Goal: Task Accomplishment & Management: Complete application form

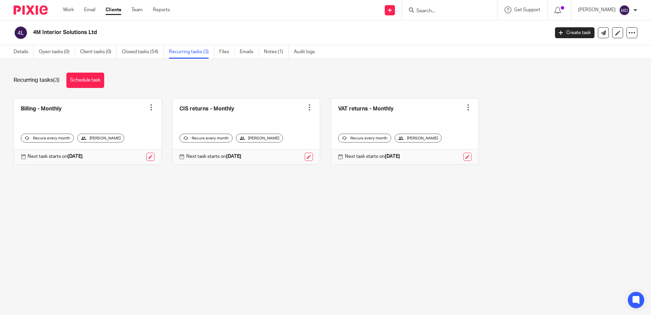
click at [441, 11] on input "Search" at bounding box center [446, 11] width 61 height 6
type input "4mi01"
click at [447, 27] on link at bounding box center [452, 26] width 84 height 10
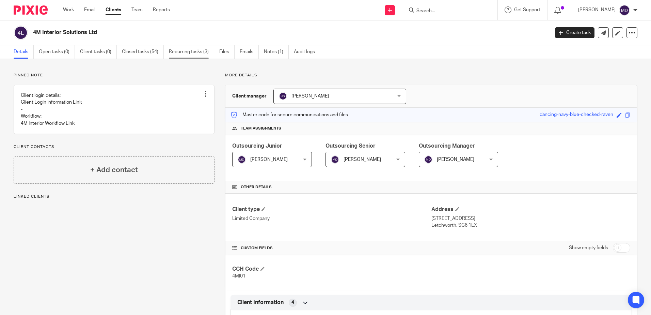
click at [186, 50] on link "Recurring tasks (3)" at bounding box center [191, 51] width 45 height 13
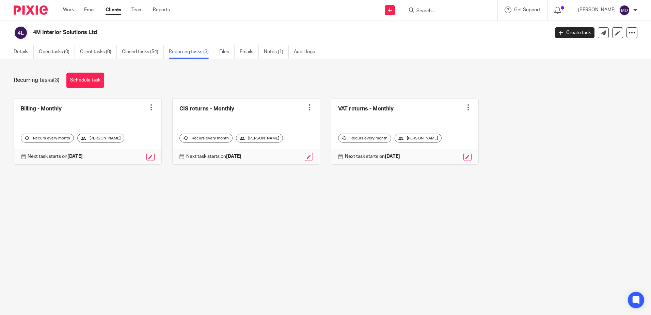
click at [149, 107] on div at bounding box center [151, 107] width 7 height 7
click at [126, 151] on span "Cancel schedule" at bounding box center [124, 150] width 36 height 5
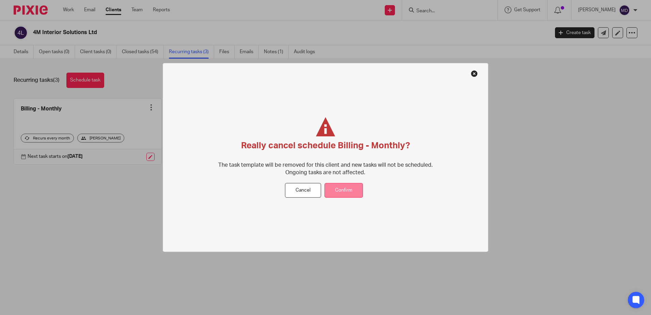
click at [346, 187] on button "Confirm" at bounding box center [344, 190] width 38 height 15
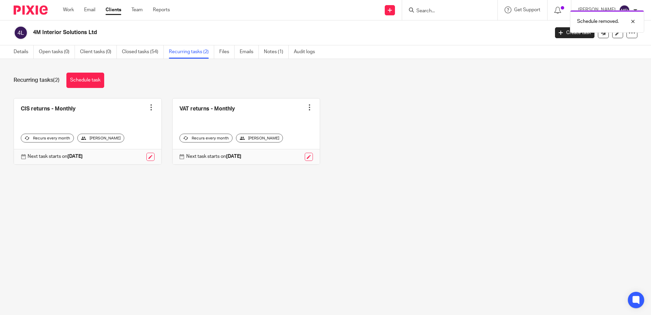
click at [149, 109] on div at bounding box center [151, 107] width 7 height 7
click at [144, 152] on button "Cancel schedule" at bounding box center [123, 150] width 54 height 9
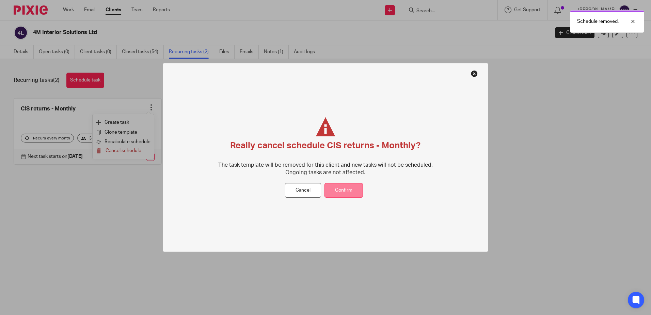
click at [346, 187] on button "Confirm" at bounding box center [344, 190] width 38 height 15
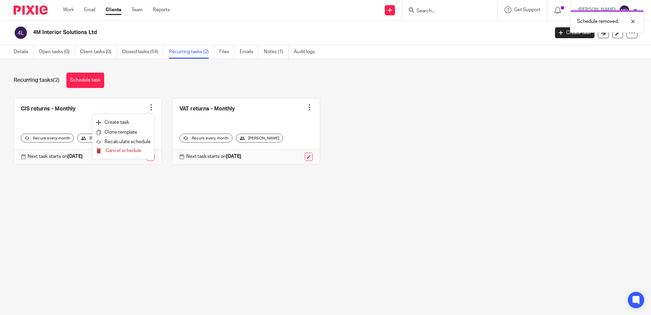
click at [138, 150] on span "Cancel schedule" at bounding box center [124, 150] width 36 height 5
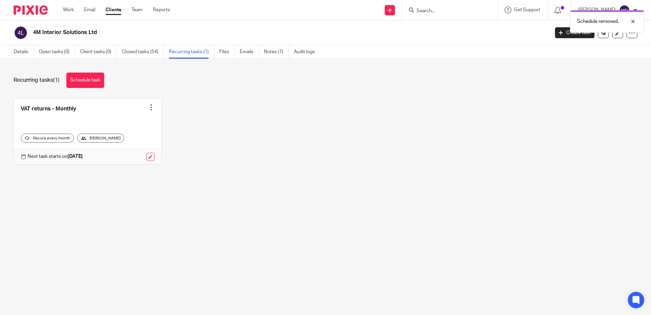
click at [148, 108] on div at bounding box center [151, 107] width 7 height 7
click at [130, 152] on span "Cancel schedule" at bounding box center [124, 150] width 36 height 5
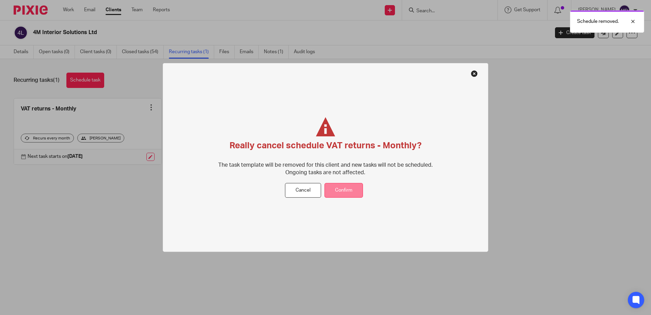
click at [341, 192] on button "Confirm" at bounding box center [344, 190] width 38 height 15
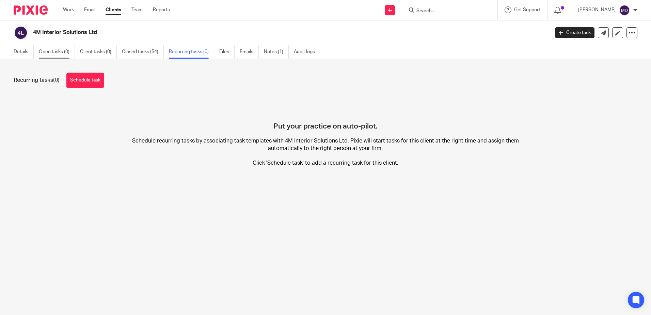
click at [49, 54] on link "Open tasks (0)" at bounding box center [57, 51] width 36 height 13
click at [55, 53] on link "Open tasks (0)" at bounding box center [57, 51] width 36 height 13
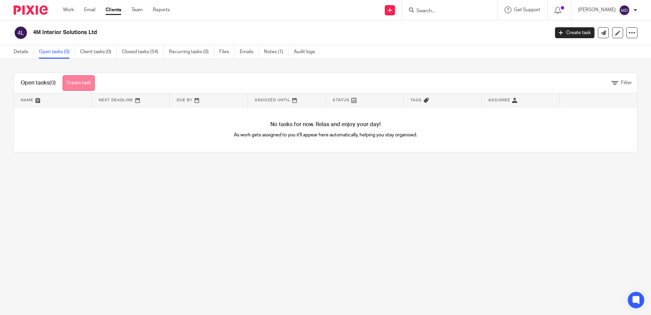
click at [75, 83] on link "Create task" at bounding box center [79, 82] width 32 height 15
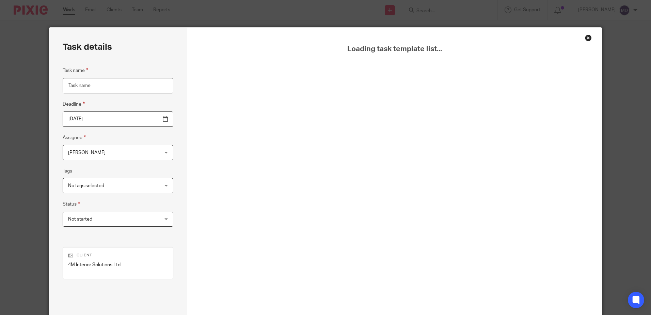
click at [112, 89] on input "Task name" at bounding box center [118, 85] width 111 height 15
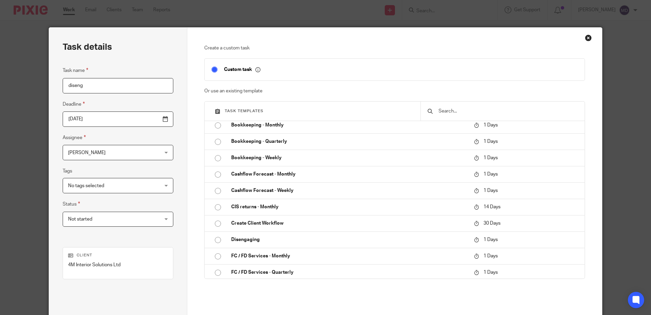
scroll to position [136, 0]
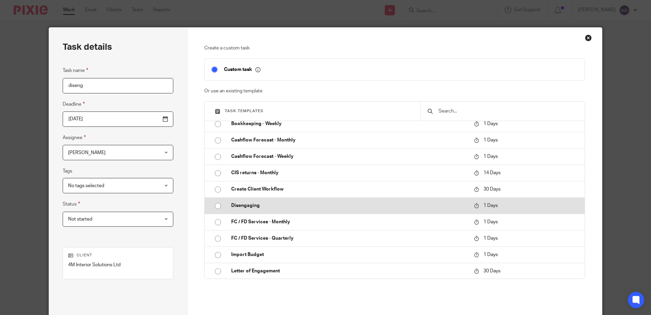
type input "diseng"
click at [217, 207] on input "radio" at bounding box center [218, 205] width 13 height 13
type input "[DATE]"
checkbox input "false"
radio input "false"
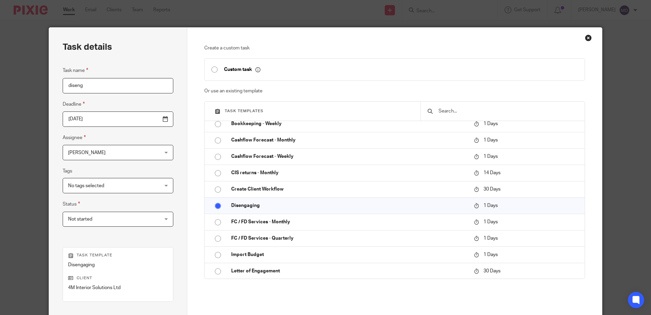
click at [149, 119] on input "[DATE]" at bounding box center [118, 118] width 111 height 15
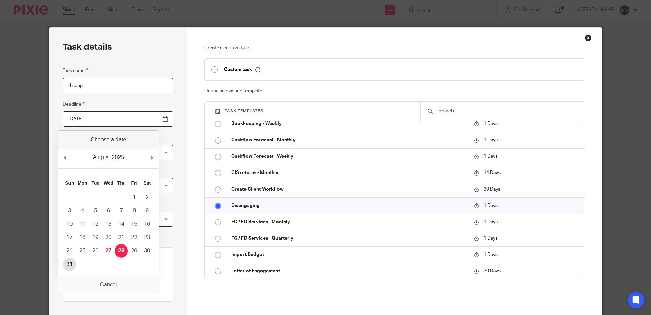
type input "[DATE]"
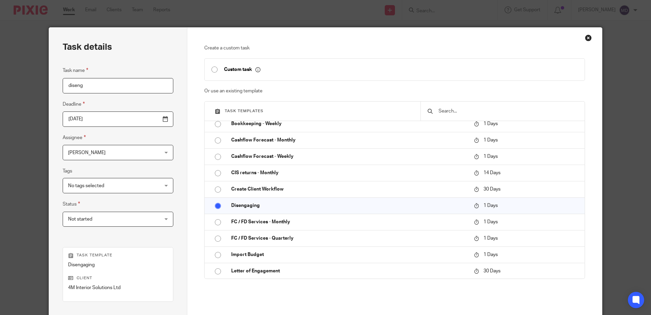
click at [168, 152] on div "Task details Task name diseng Deadline 2025-08-31 Assignee Marcia Deans Marcia …" at bounding box center [118, 201] width 138 height 347
click at [142, 189] on div "No tags selected" at bounding box center [118, 185] width 111 height 15
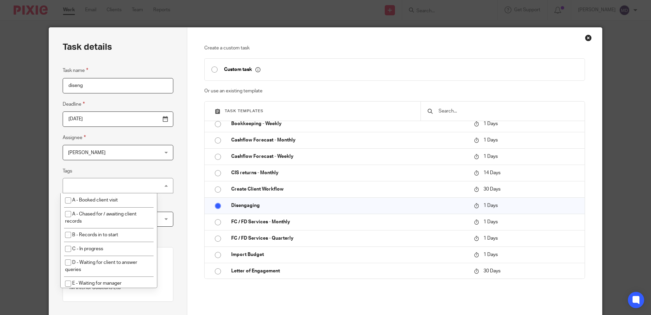
click at [142, 189] on div "No tags selected" at bounding box center [118, 185] width 111 height 15
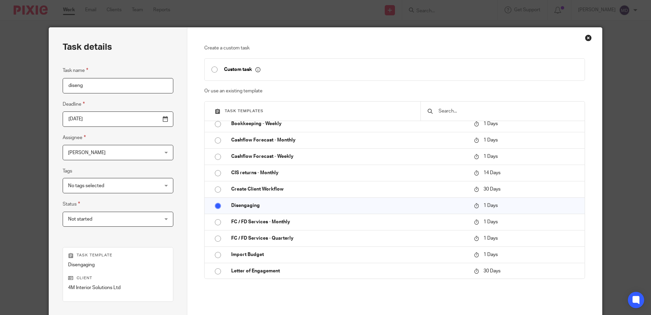
click at [131, 221] on span "Not started" at bounding box center [110, 219] width 84 height 14
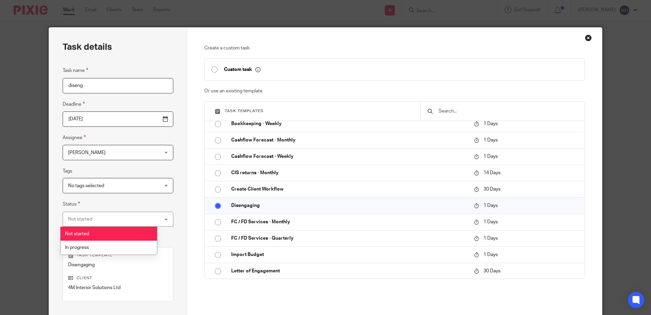
click at [131, 221] on div "Not started Not started" at bounding box center [118, 219] width 111 height 15
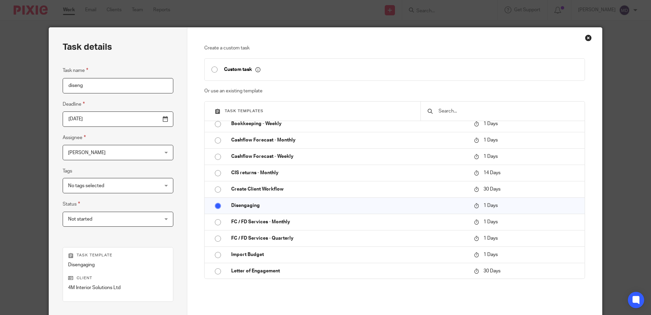
click at [131, 221] on span "Not started" at bounding box center [110, 219] width 84 height 14
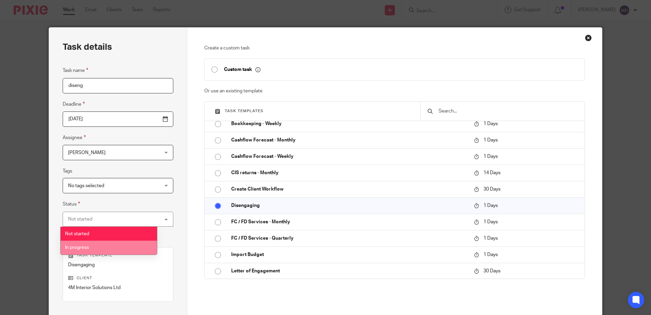
click at [128, 248] on li "In progress" at bounding box center [109, 247] width 96 height 14
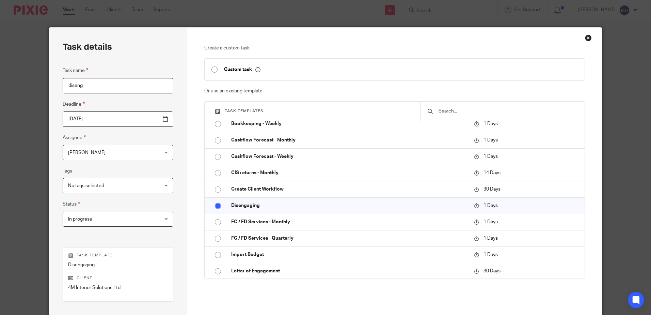
click at [167, 221] on div "Task details Task name diseng Deadline 2025-08-31 Assignee Marcia Deans Marcia …" at bounding box center [118, 201] width 138 height 347
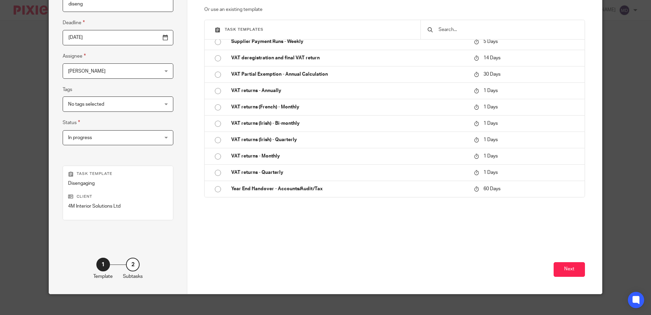
scroll to position [88, 0]
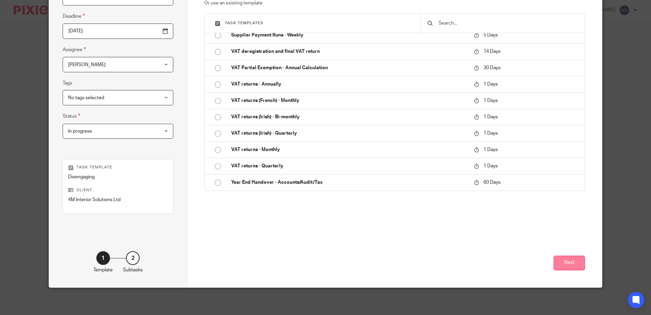
click at [566, 263] on button "Next" at bounding box center [569, 262] width 31 height 15
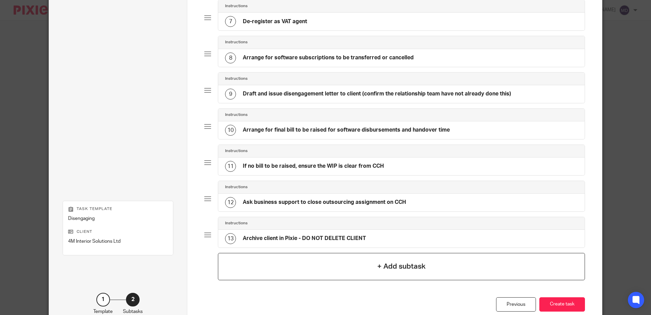
scroll to position [321, 0]
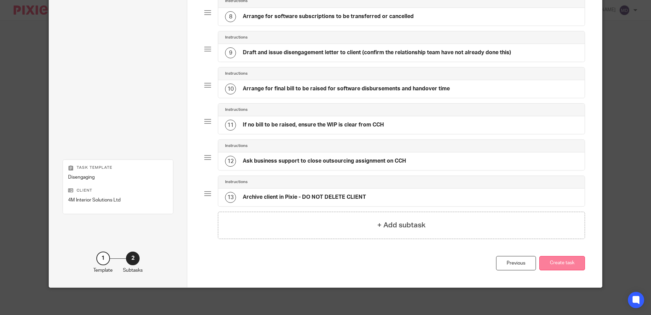
click at [564, 264] on button "Create task" at bounding box center [563, 263] width 46 height 15
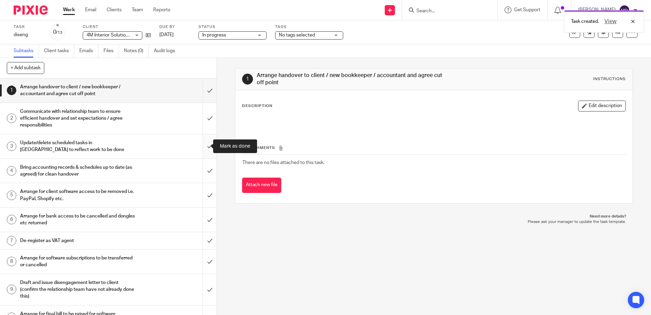
click at [205, 146] on input "submit" at bounding box center [108, 146] width 217 height 24
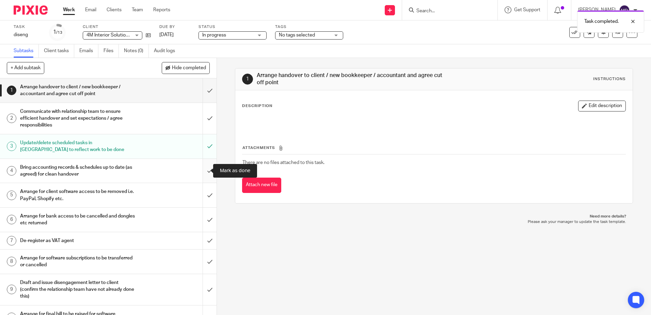
click at [206, 173] on input "submit" at bounding box center [108, 171] width 217 height 24
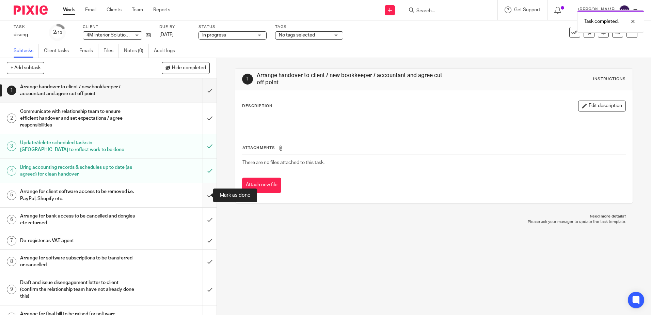
click at [202, 198] on input "submit" at bounding box center [108, 195] width 217 height 24
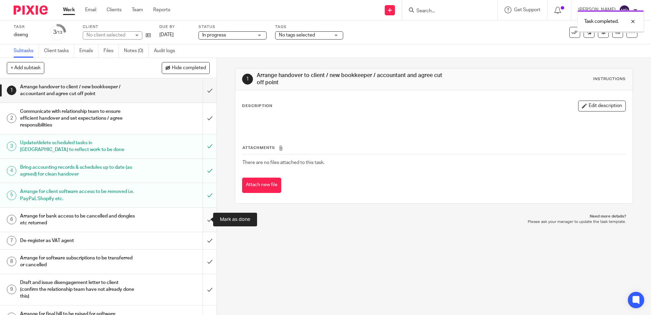
click at [204, 218] on input "submit" at bounding box center [108, 219] width 217 height 24
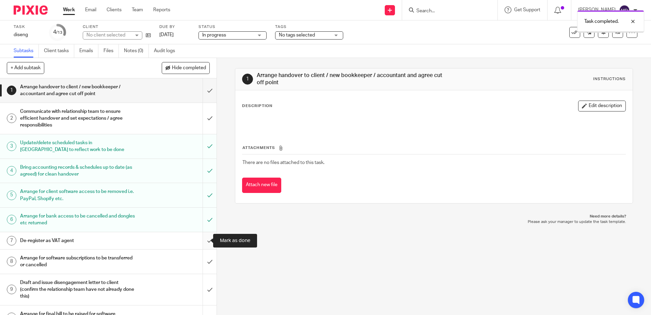
click at [204, 240] on input "submit" at bounding box center [108, 240] width 217 height 17
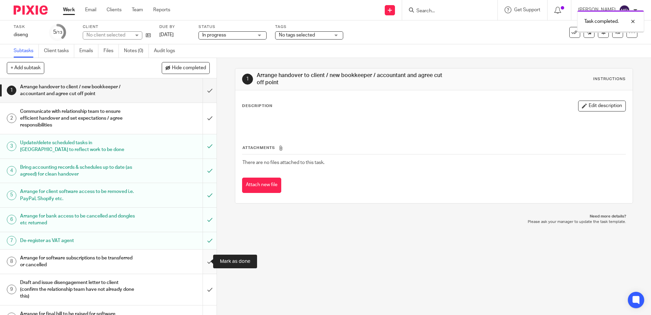
click at [204, 262] on input "submit" at bounding box center [108, 261] width 217 height 24
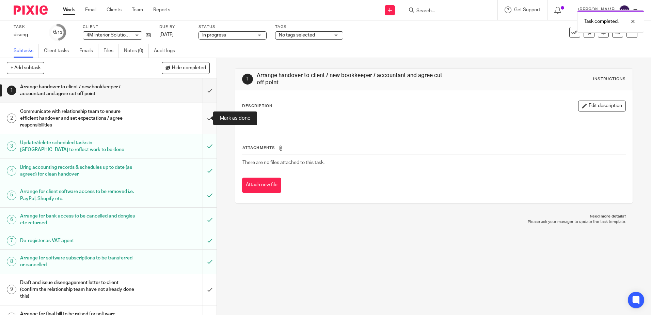
click at [206, 119] on input "submit" at bounding box center [108, 118] width 217 height 31
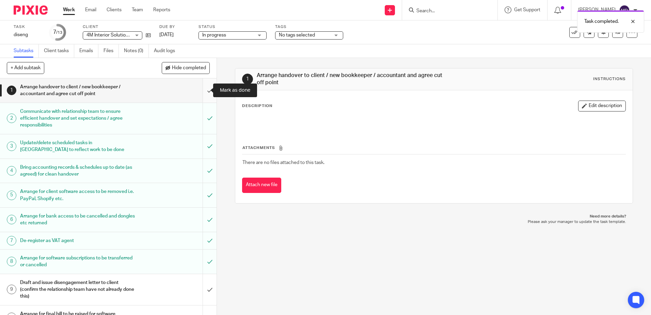
click at [206, 91] on input "submit" at bounding box center [108, 90] width 217 height 24
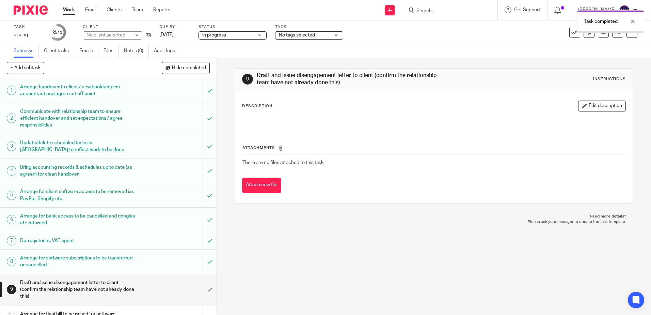
click at [336, 37] on div "No tags selected" at bounding box center [309, 35] width 68 height 8
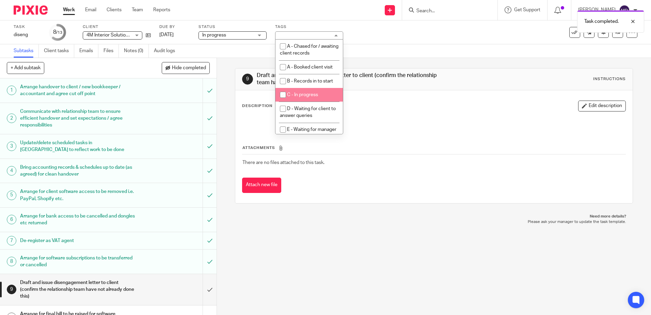
click at [311, 91] on li "C - In progress" at bounding box center [309, 95] width 67 height 14
checkbox input "true"
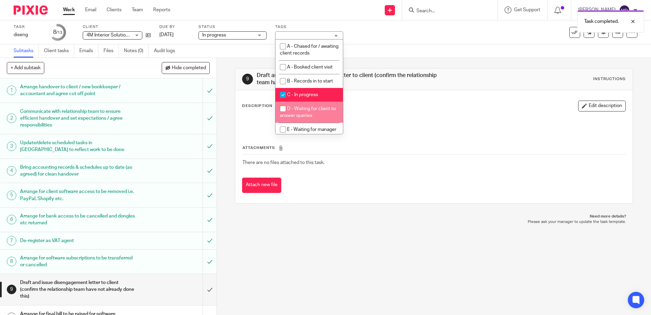
click at [353, 247] on div "9 Draft and issue disengagement letter to client (confirm the relationship team…" at bounding box center [434, 186] width 434 height 257
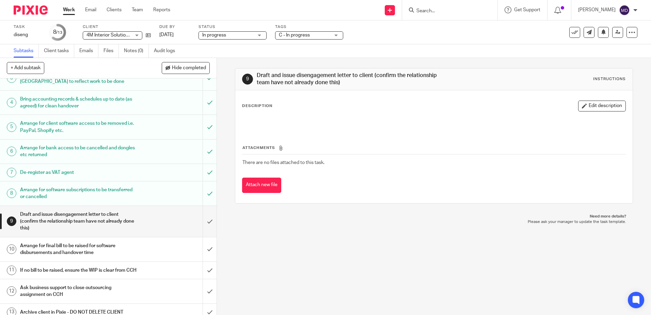
scroll to position [81, 0]
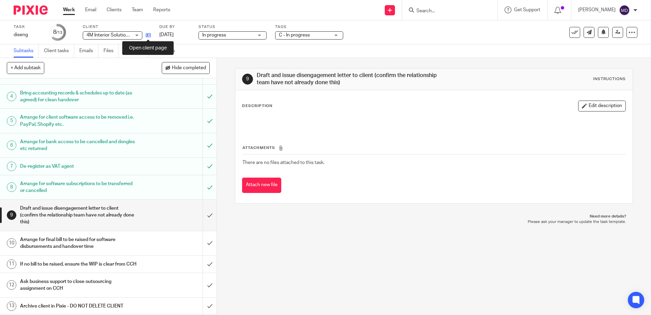
click at [150, 36] on icon at bounding box center [148, 35] width 5 height 5
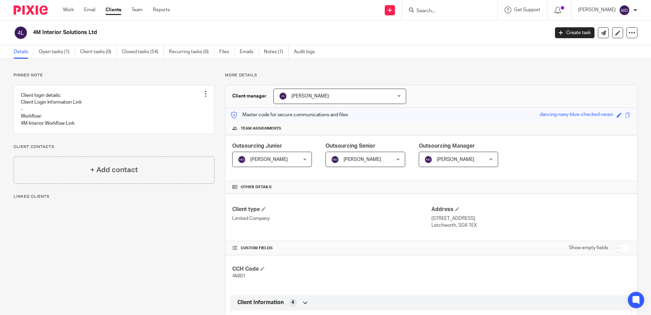
drag, startPoint x: 60, startPoint y: 54, endPoint x: 80, endPoint y: 76, distance: 29.7
click at [60, 54] on link "Open tasks (1)" at bounding box center [57, 51] width 36 height 13
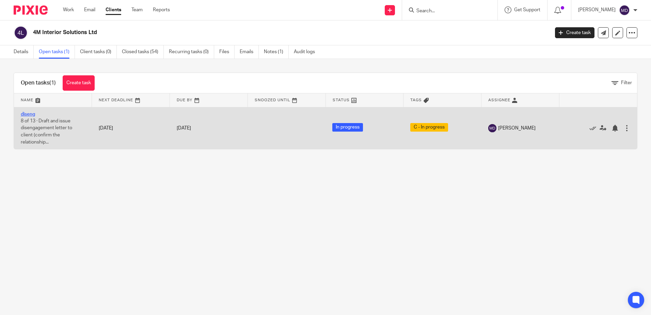
click at [30, 113] on link "diseng" at bounding box center [28, 114] width 14 height 5
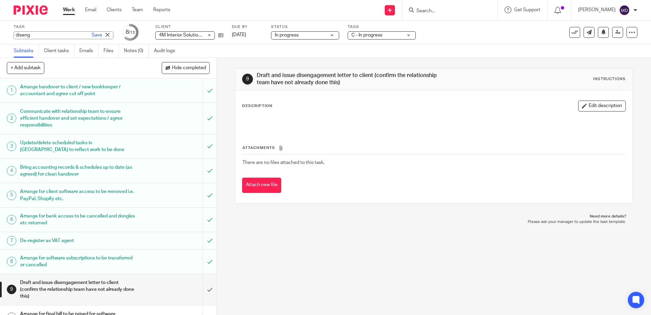
click at [29, 35] on div "diseng Save diseng" at bounding box center [64, 35] width 100 height 8
click at [45, 35] on input "diseng" at bounding box center [64, 35] width 100 height 8
drag, startPoint x: 41, startPoint y: 35, endPoint x: -7, endPoint y: 33, distance: 48.1
click at [0, 33] on html "Work Email Clients Team Reports Work Email Clients Team Reports Settings Send n…" at bounding box center [325, 157] width 651 height 315
type input "Disengaging"
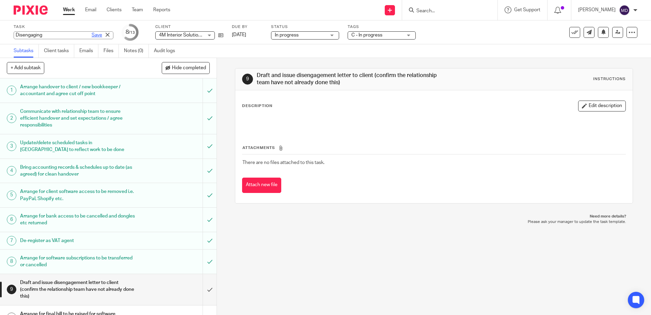
click at [92, 34] on link "Save" at bounding box center [97, 35] width 11 height 7
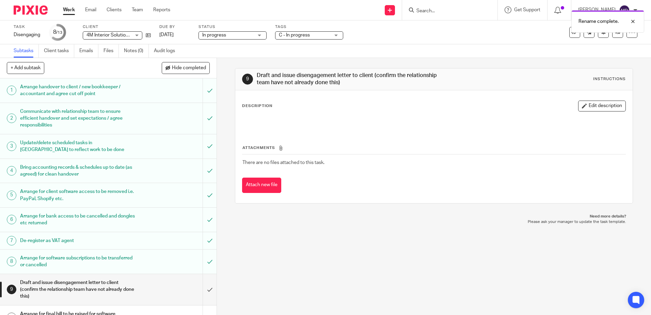
click at [71, 13] on link "Work" at bounding box center [69, 9] width 12 height 7
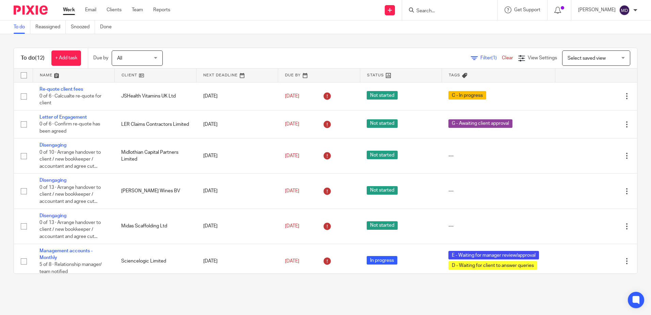
click at [48, 74] on link at bounding box center [73, 75] width 81 height 14
